Goal: Find specific page/section: Find specific page/section

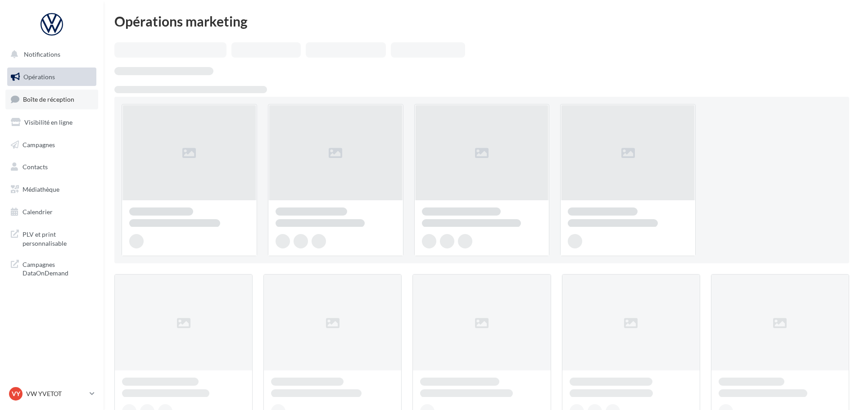
click at [55, 107] on link "Boîte de réception" at bounding box center [51, 99] width 93 height 19
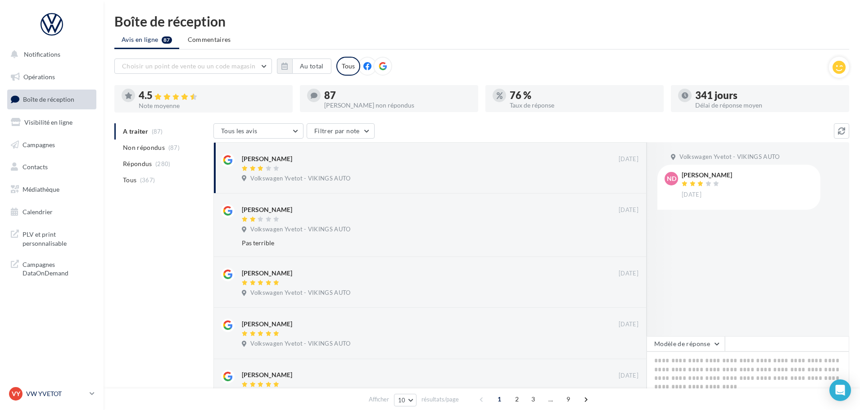
click at [63, 390] on p "VW YVETOT" at bounding box center [56, 393] width 60 height 9
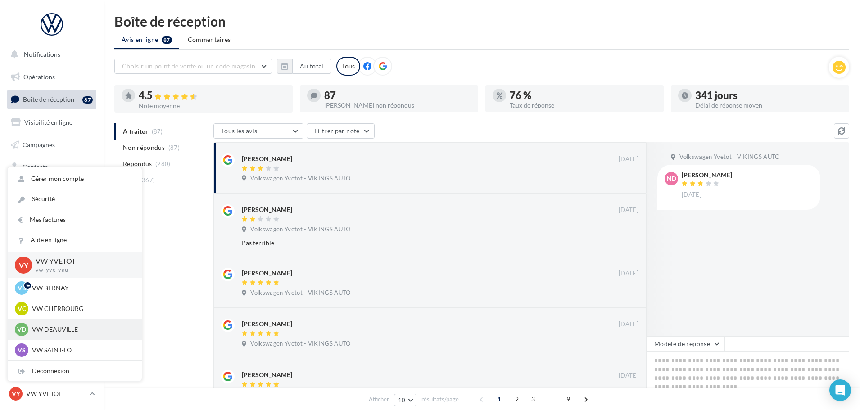
click at [68, 327] on p "VW DEAUVILLE" at bounding box center [81, 329] width 99 height 9
